Goal: Information Seeking & Learning: Find specific fact

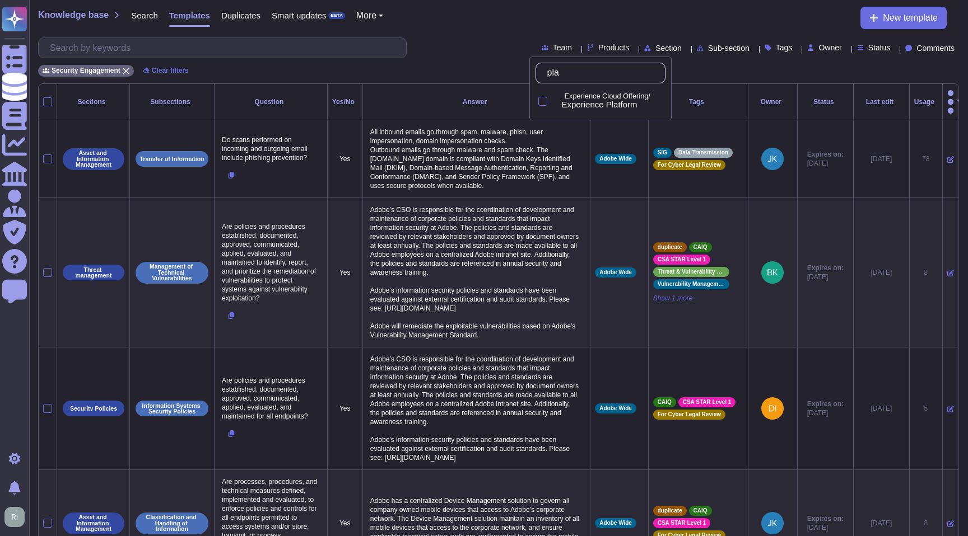
type input "plat"
click at [540, 100] on div at bounding box center [542, 101] width 9 height 9
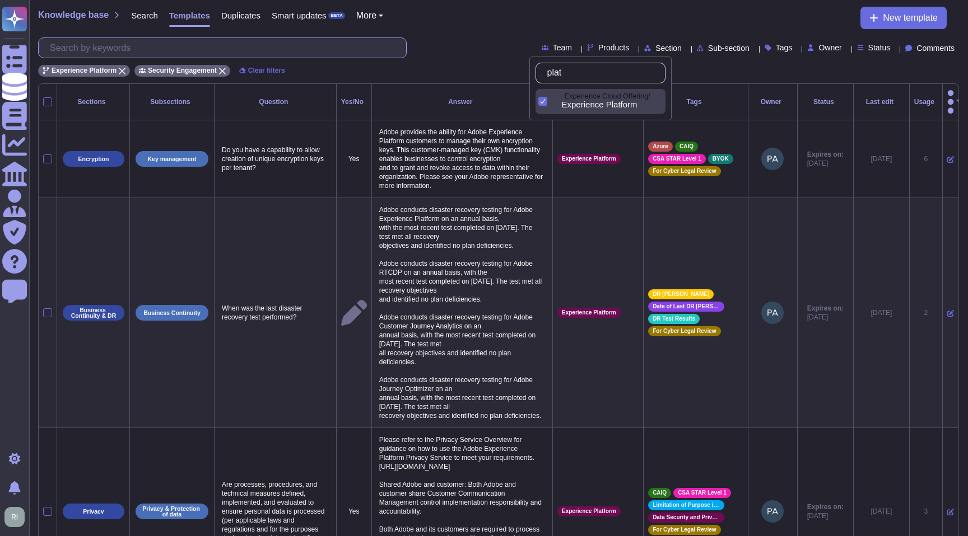
click at [209, 52] on input "text" at bounding box center [225, 48] width 362 height 20
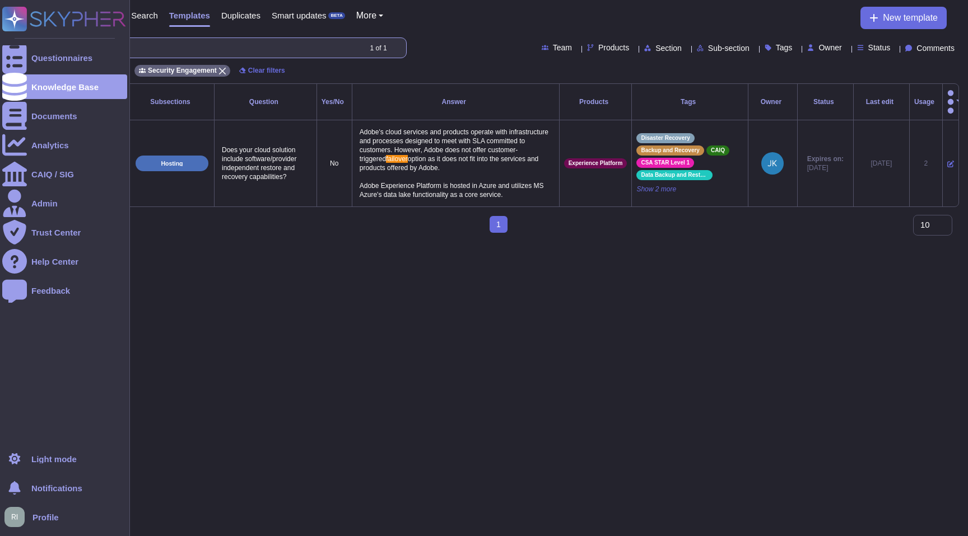
drag, startPoint x: 211, startPoint y: 52, endPoint x: 0, endPoint y: 32, distance: 211.9
click at [0, 32] on div "Questionnaires Knowledge Base Documents Analytics CAIQ / SIG Admin Trust Center…" at bounding box center [484, 121] width 968 height 242
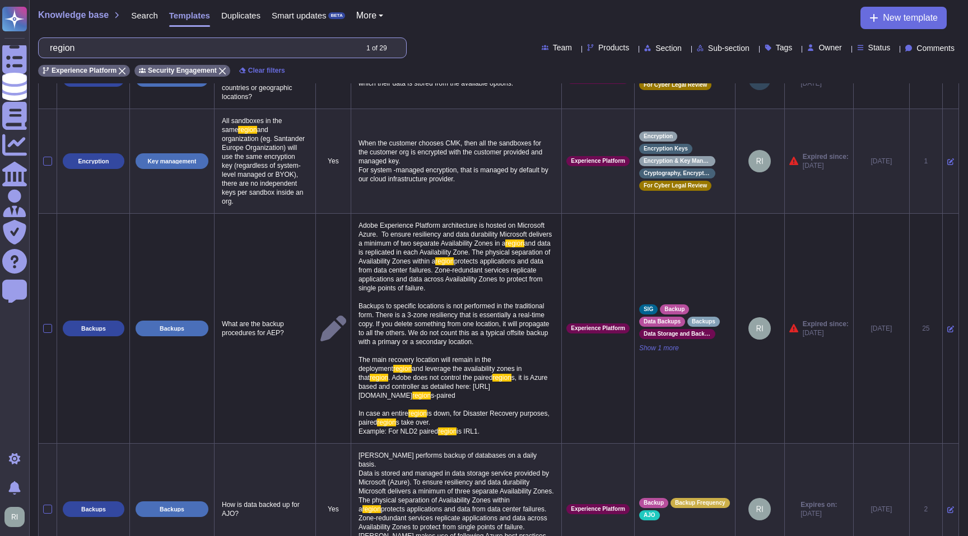
scroll to position [670, 0]
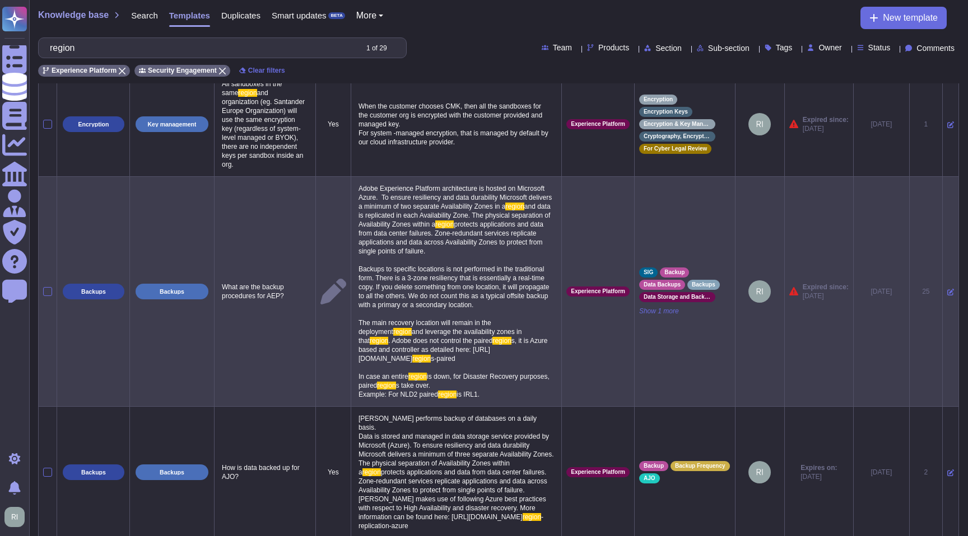
type input "region"
drag, startPoint x: 353, startPoint y: 189, endPoint x: 507, endPoint y: 431, distance: 286.9
click at [507, 402] on p "Adobe Experience Platform architecture is hosted on Microsoft Azure. To ensure …" at bounding box center [456, 291] width 201 height 221
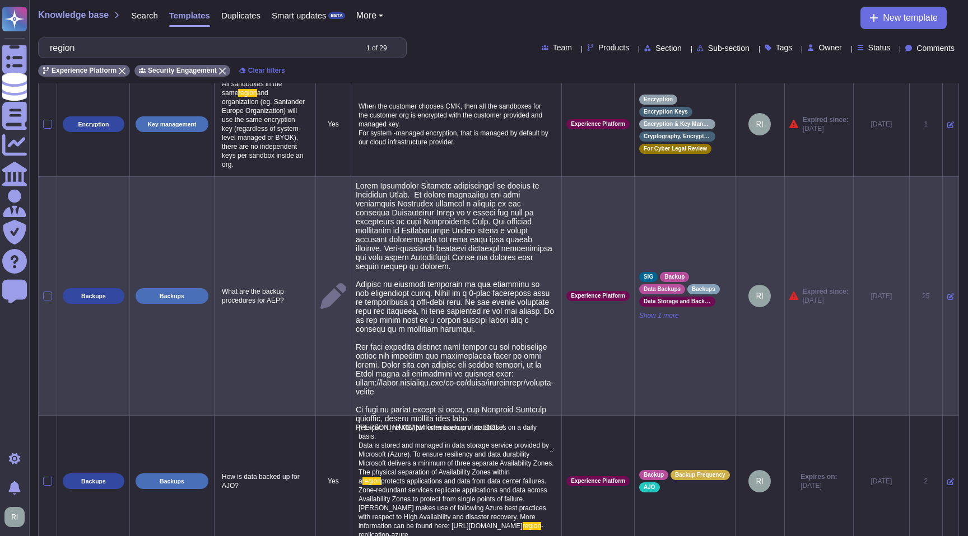
type textarea "Adobe Experience Platform architecture is hosted on Microsoft Azure. To ensure …"
drag, startPoint x: 506, startPoint y: 430, endPoint x: 389, endPoint y: 432, distance: 117.6
click at [389, 432] on textarea at bounding box center [455, 316] width 198 height 271
